Goal: Task Accomplishment & Management: Complete application form

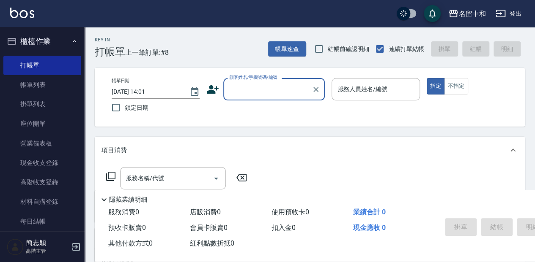
click at [242, 88] on input "顧客姓名/手機號碼/編號" at bounding box center [267, 89] width 81 height 15
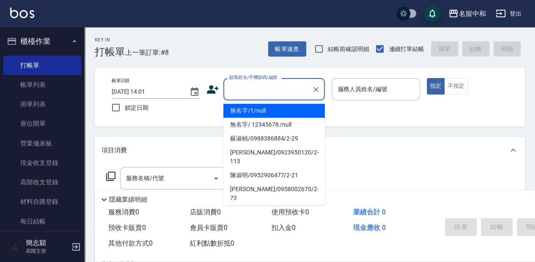
click at [265, 110] on li "無名字/1/null" at bounding box center [273, 111] width 101 height 14
type input "無名字/1/null"
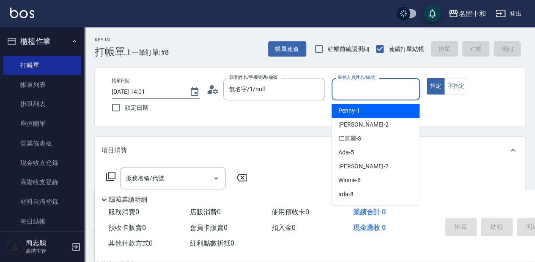
click at [369, 91] on input "服務人員姓名/編號" at bounding box center [375, 89] width 80 height 15
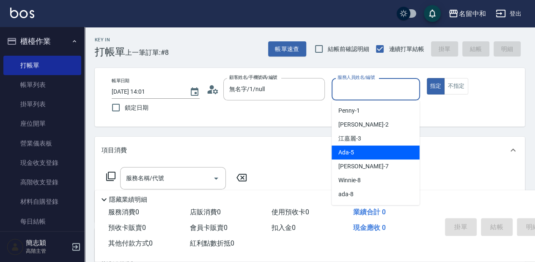
click at [367, 149] on div "Ada -5" at bounding box center [375, 153] width 88 height 14
type input "Ada-5"
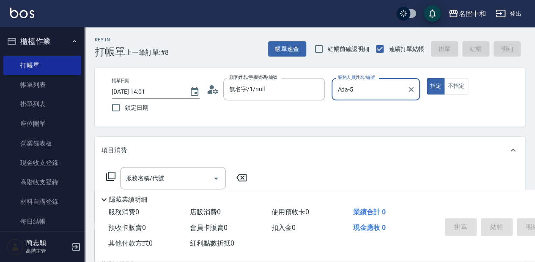
scroll to position [28, 0]
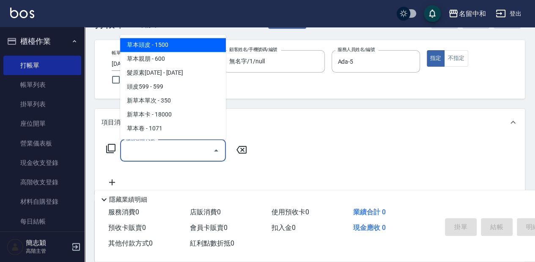
click at [148, 154] on input "服務名稱/代號" at bounding box center [166, 150] width 85 height 15
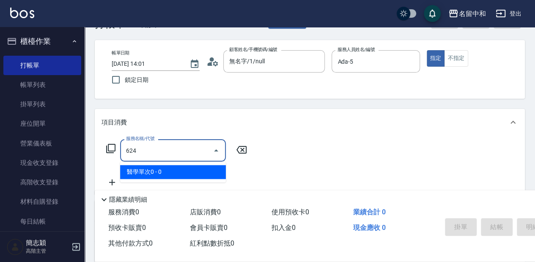
click at [160, 173] on span "醫學單次0 - 0" at bounding box center [173, 172] width 106 height 14
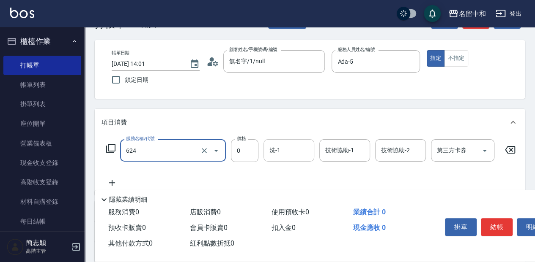
type input "醫學單次0(624)"
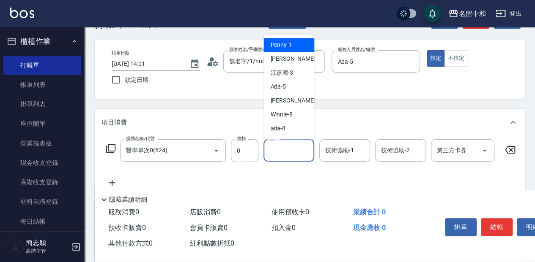
click at [300, 150] on input "洗-1" at bounding box center [288, 150] width 43 height 15
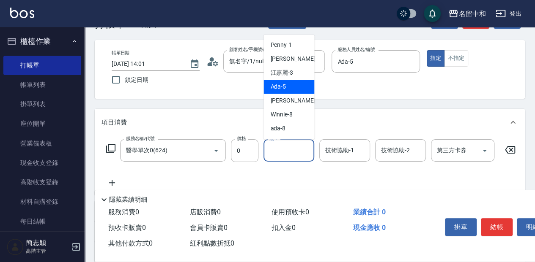
click at [299, 85] on div "Ada -5" at bounding box center [288, 87] width 51 height 14
type input "Ada-5"
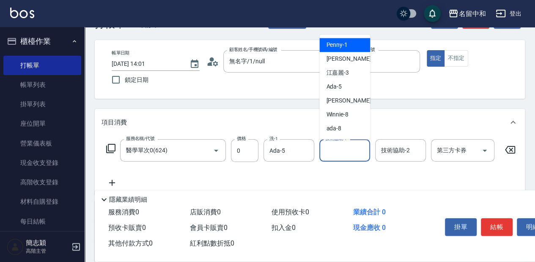
click at [330, 151] on input "技術協助-1" at bounding box center [344, 150] width 43 height 15
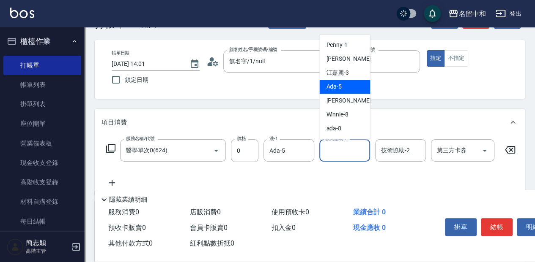
click at [347, 83] on div "Ada -5" at bounding box center [344, 87] width 51 height 14
type input "Ada-5"
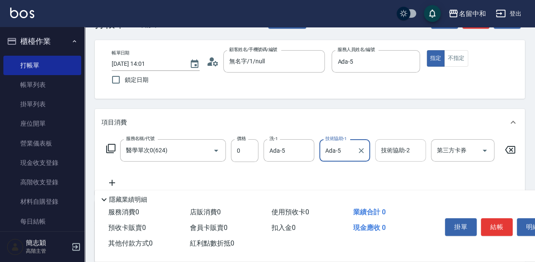
click at [384, 150] on input "技術協助-2" at bounding box center [400, 150] width 43 height 15
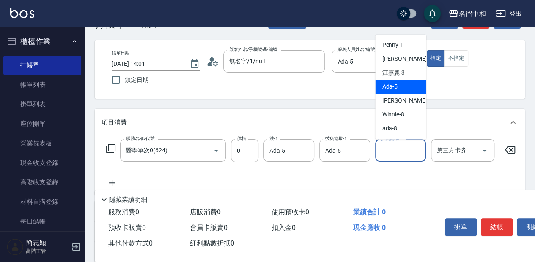
click at [398, 87] on div "Ada -5" at bounding box center [400, 87] width 51 height 14
type input "Ada-5"
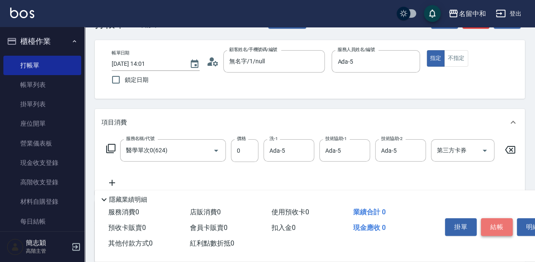
click at [502, 224] on button "結帳" at bounding box center [497, 227] width 32 height 18
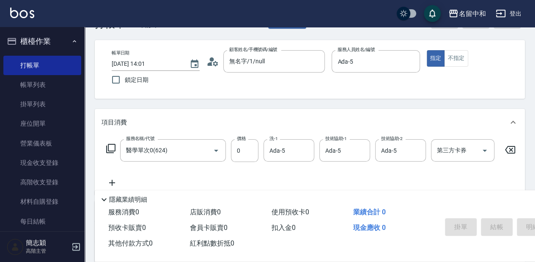
type input "[DATE] 15:00"
